Goal: Find specific page/section

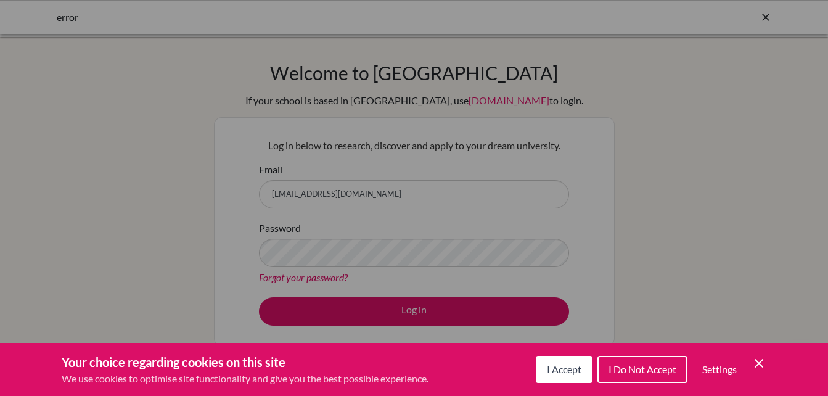
click at [630, 368] on span "I Do Not Accept" at bounding box center [642, 369] width 68 height 12
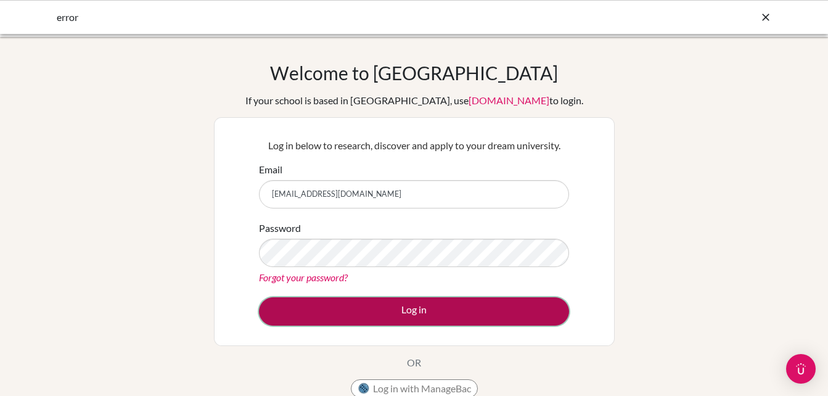
click at [401, 306] on button "Log in" at bounding box center [414, 311] width 310 height 28
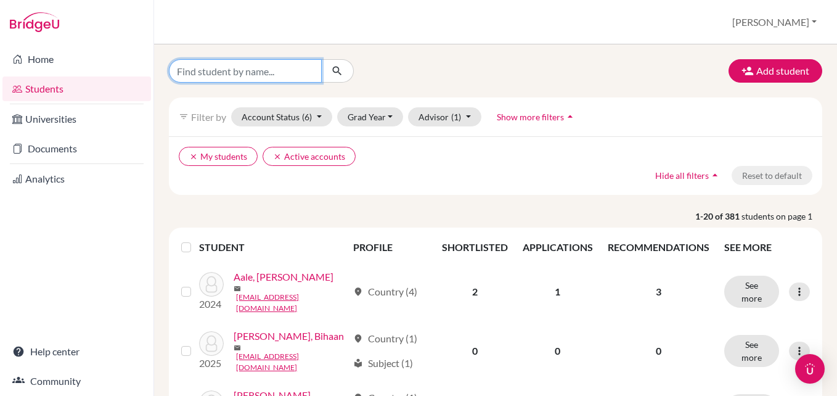
click at [263, 67] on input "Find student by name..." at bounding box center [245, 70] width 153 height 23
type input "a"
type input "[PERSON_NAME]"
click button "submit" at bounding box center [337, 70] width 33 height 23
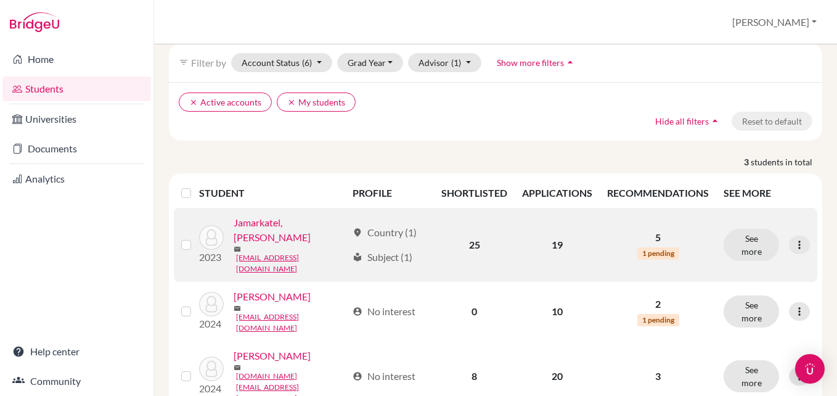
scroll to position [63, 0]
